Goal: Find specific page/section: Find specific page/section

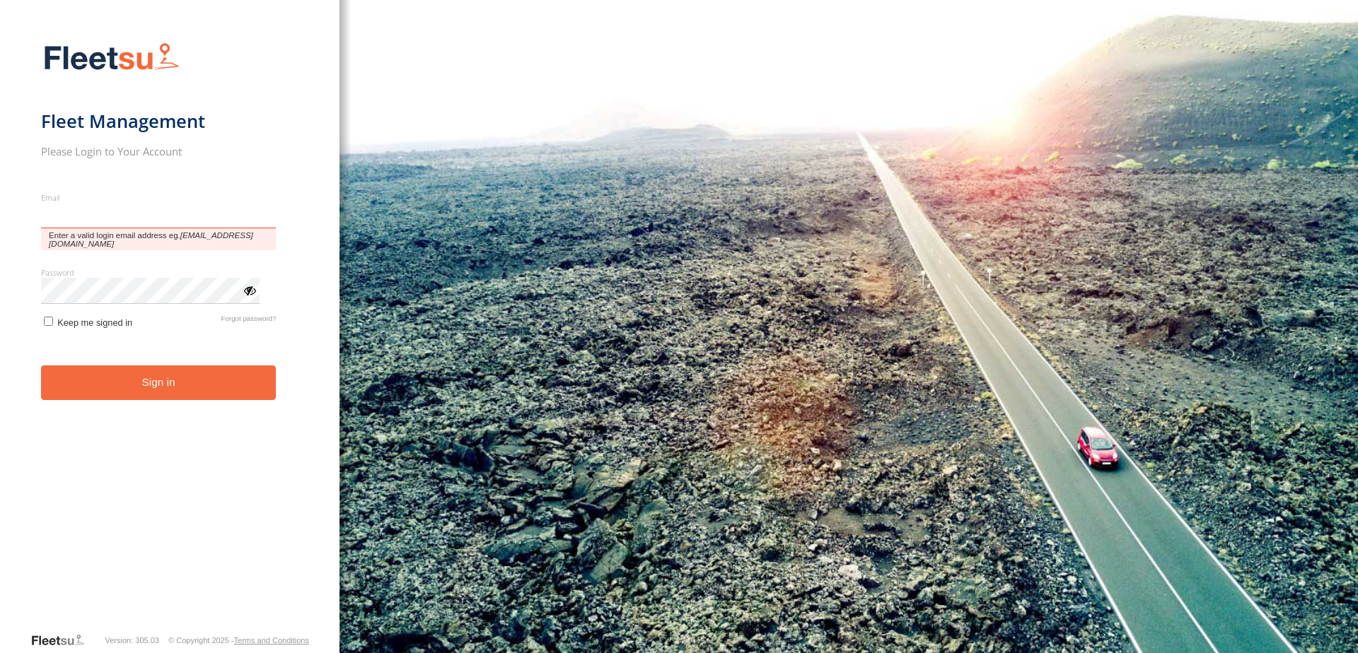
type input "**********"
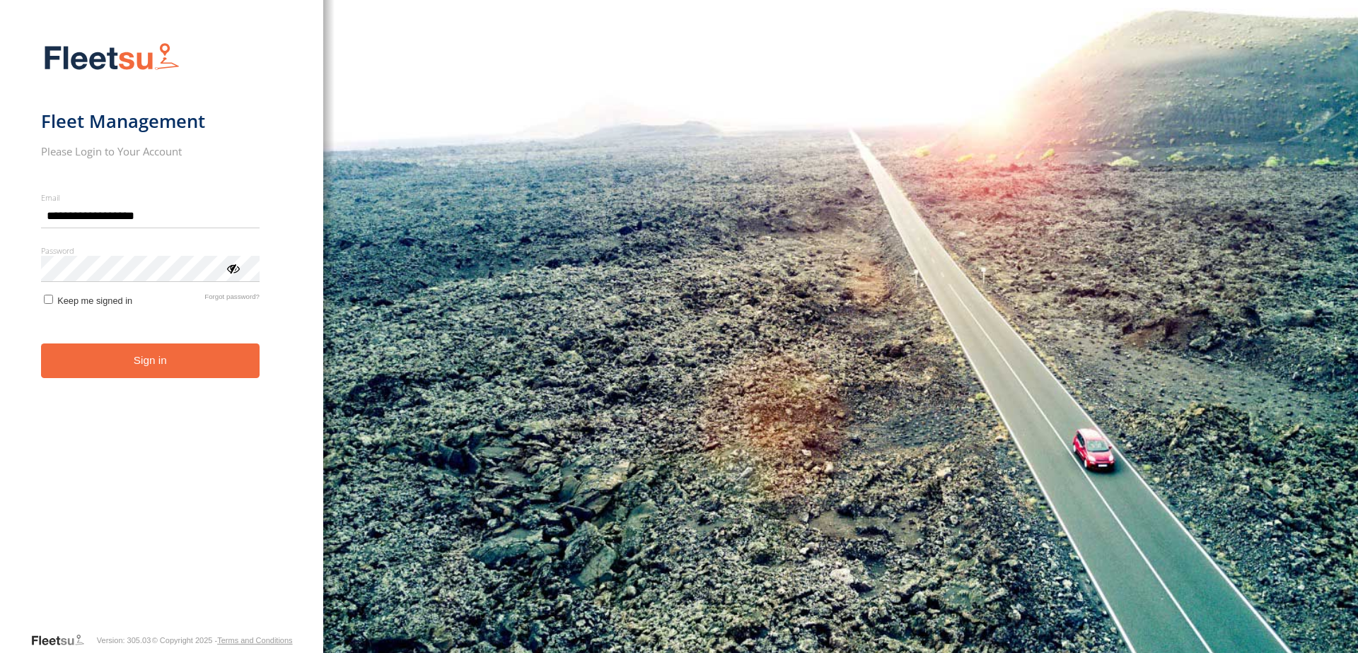
click at [144, 358] on button "Sign in" at bounding box center [150, 361] width 219 height 35
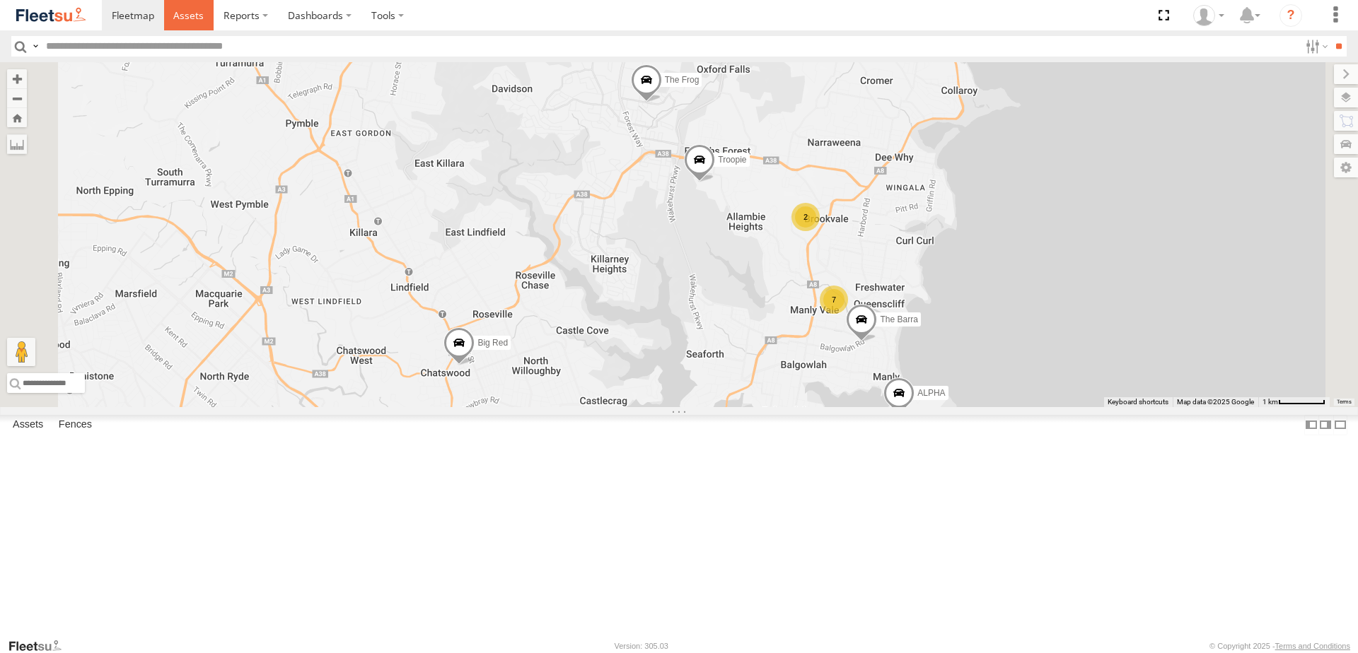
click at [187, 22] on link at bounding box center [189, 15] width 50 height 30
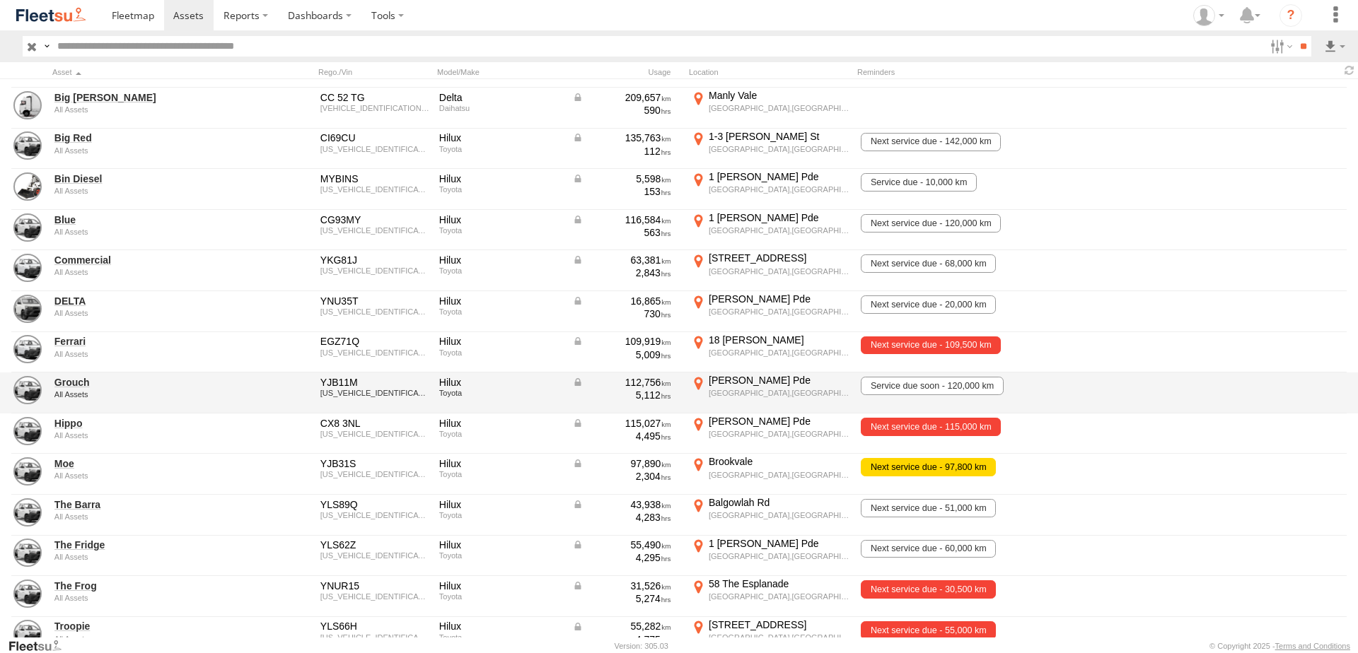
scroll to position [34, 0]
